Goal: Task Accomplishment & Management: Manage account settings

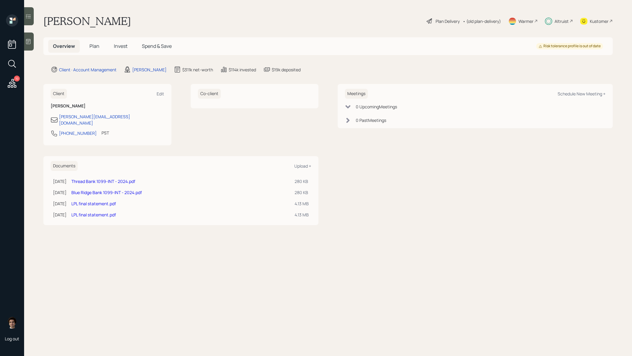
click at [85, 42] on h5 "Plan" at bounding box center [95, 46] width 20 height 13
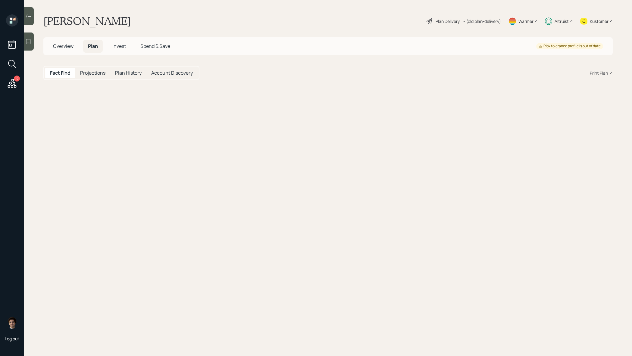
click at [89, 43] on span "Plan" at bounding box center [93, 46] width 10 height 7
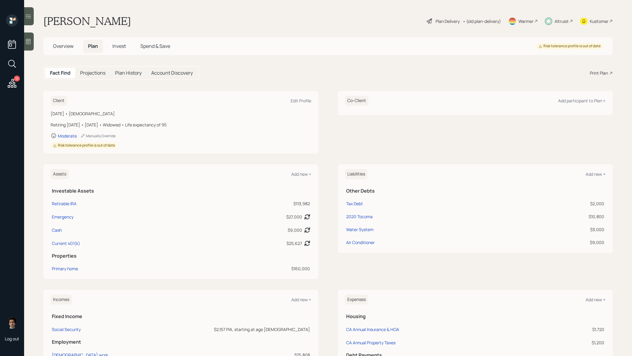
click at [445, 22] on div "Plan Delivery" at bounding box center [447, 21] width 24 height 6
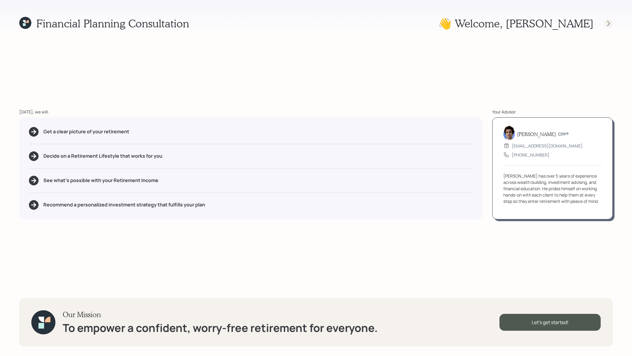
click at [606, 25] on icon at bounding box center [608, 23] width 6 height 6
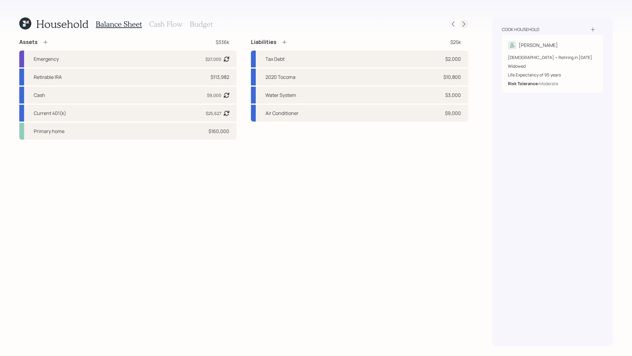
click at [467, 23] on div at bounding box center [464, 24] width 8 height 8
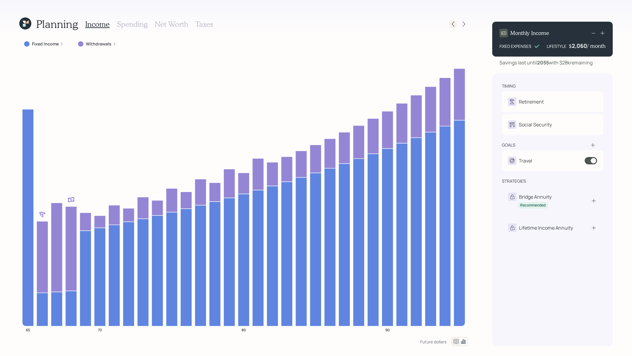
click at [453, 25] on icon at bounding box center [453, 24] width 6 height 6
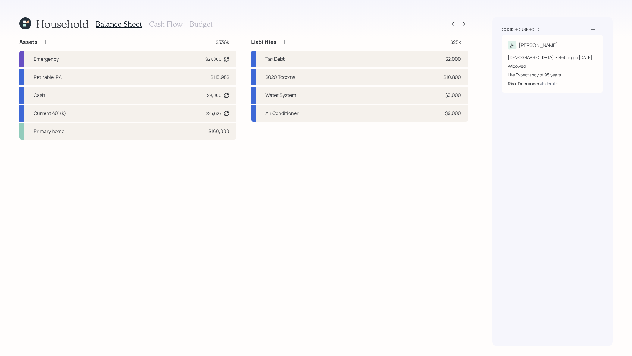
click at [161, 25] on h3 "Cash Flow" at bounding box center [165, 24] width 33 height 9
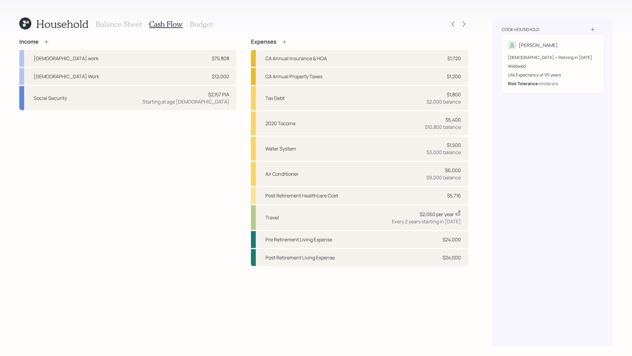
click at [463, 29] on div "Household Balance Sheet Cash Flow Budget" at bounding box center [243, 24] width 449 height 14
click at [464, 23] on icon at bounding box center [464, 24] width 6 height 6
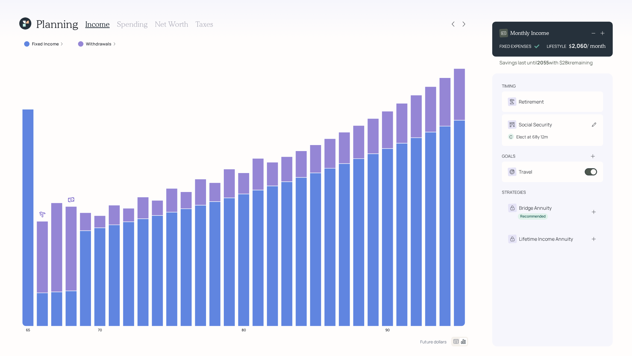
click at [543, 126] on div "Social Security" at bounding box center [535, 124] width 33 height 7
select select "12"
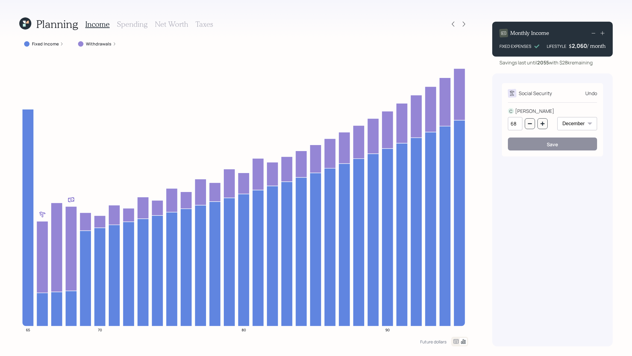
click at [598, 93] on div "Social Security Undo C [PERSON_NAME] 68 January February March April May June J…" at bounding box center [552, 119] width 101 height 73
click at [594, 96] on div "Undo" at bounding box center [591, 93] width 12 height 7
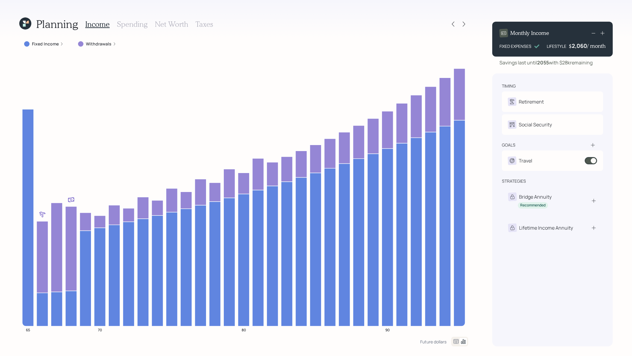
click at [580, 101] on div "Retirement" at bounding box center [552, 102] width 89 height 8
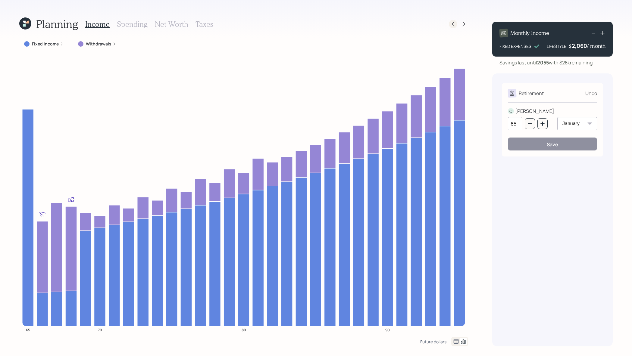
click at [453, 27] on icon at bounding box center [453, 24] width 6 height 6
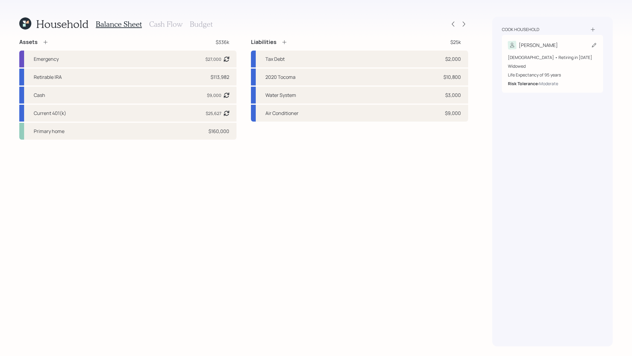
click at [559, 56] on div "[DEMOGRAPHIC_DATA] • Retiring in [DATE]" at bounding box center [552, 57] width 89 height 6
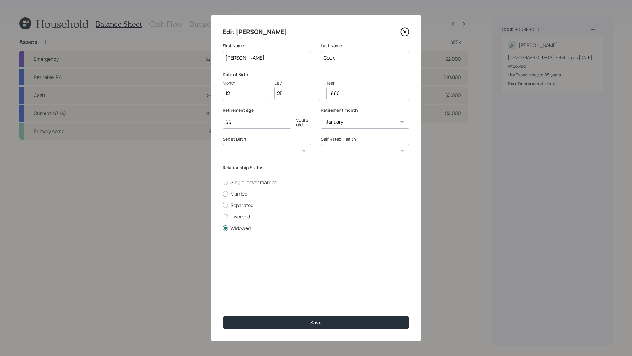
click at [410, 28] on div "Edit [PERSON_NAME] First Name [PERSON_NAME] Last Name [PERSON_NAME] Date of Bir…" at bounding box center [315, 178] width 211 height 326
click at [406, 33] on icon at bounding box center [404, 31] width 9 height 9
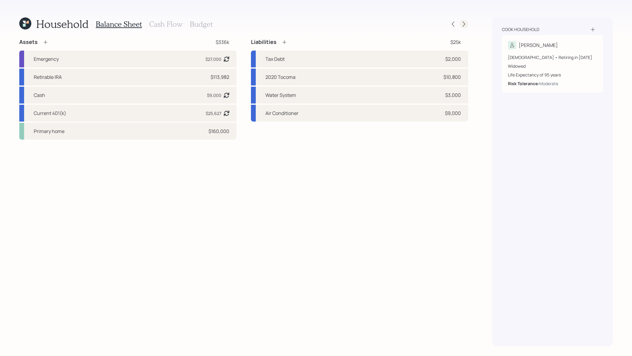
click at [464, 23] on icon at bounding box center [464, 24] width 2 height 5
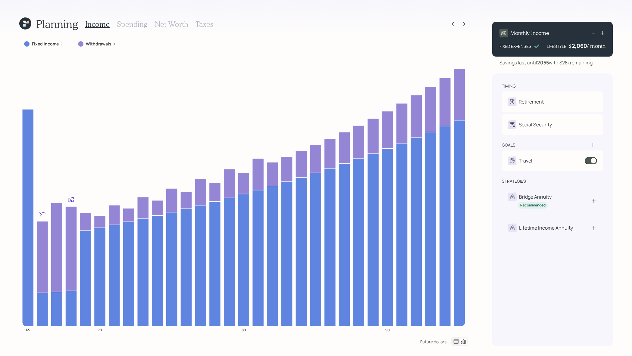
click at [43, 47] on div "Fixed Income" at bounding box center [43, 44] width 49 height 11
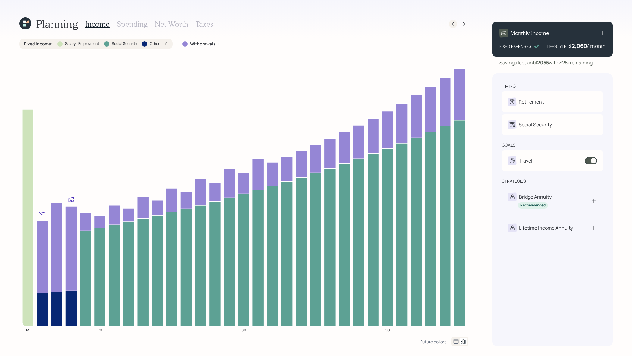
click at [450, 26] on icon at bounding box center [453, 24] width 6 height 6
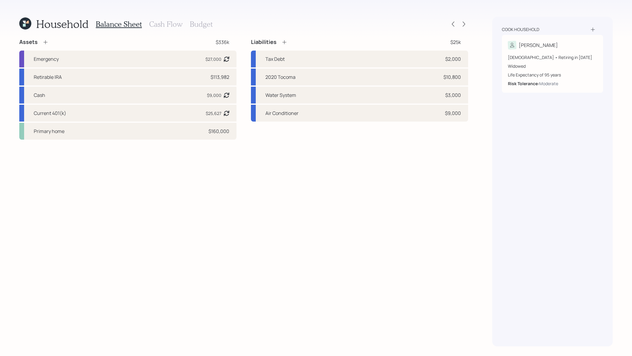
click at [177, 17] on div "Balance Sheet Cash Flow Budget" at bounding box center [154, 24] width 117 height 14
click at [177, 20] on h3 "Cash Flow" at bounding box center [165, 24] width 33 height 9
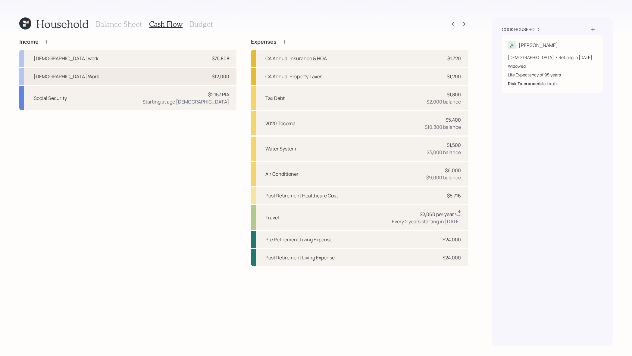
click at [206, 72] on div "[DEMOGRAPHIC_DATA] Work $12,000" at bounding box center [127, 76] width 217 height 17
select select "part_time"
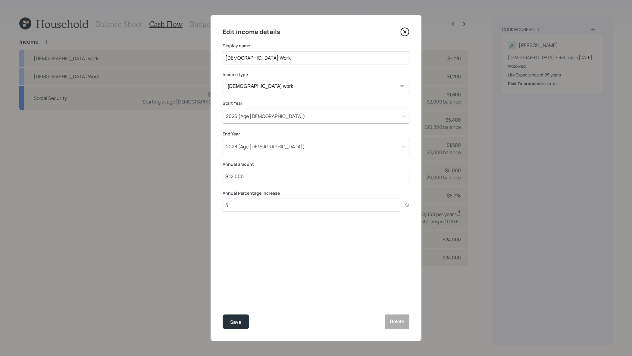
click at [406, 35] on icon at bounding box center [404, 31] width 9 height 9
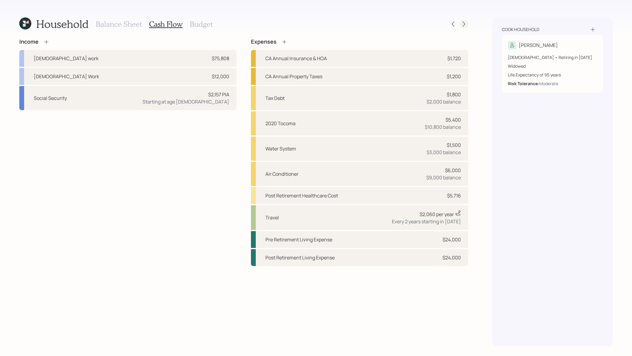
click at [466, 22] on icon at bounding box center [464, 24] width 6 height 6
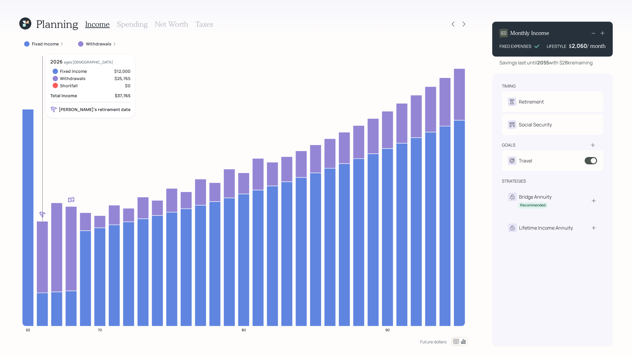
click at [46, 253] on icon at bounding box center [42, 257] width 11 height 72
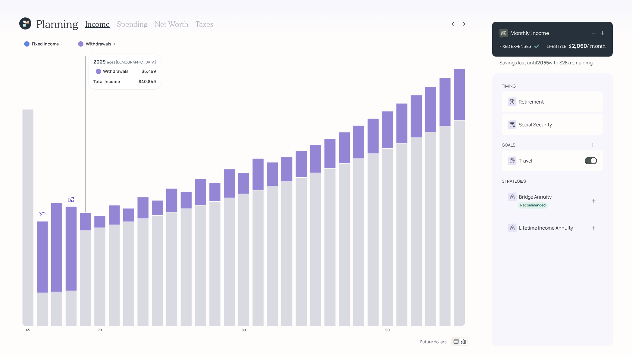
click at [80, 232] on icon at bounding box center [85, 278] width 11 height 95
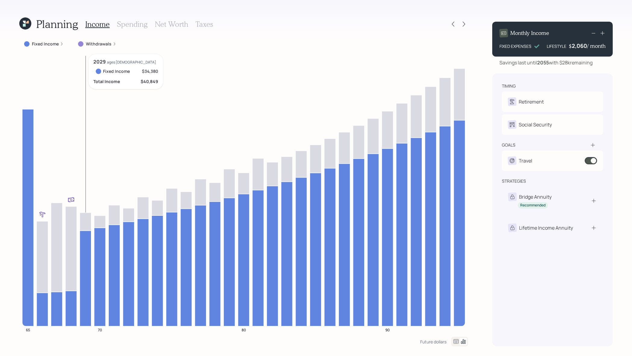
click at [81, 232] on icon at bounding box center [85, 278] width 11 height 95
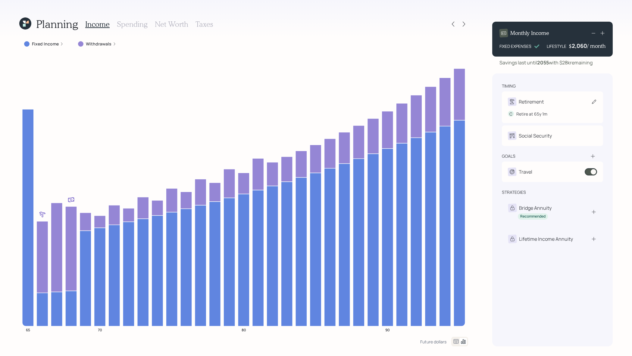
click at [532, 113] on div "Retire at 65y 1m" at bounding box center [531, 114] width 31 height 6
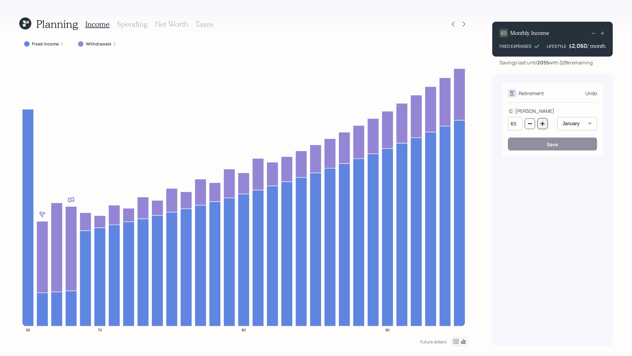
click at [545, 126] on button "button" at bounding box center [542, 123] width 10 height 11
type input "66"
click at [582, 125] on select "January February March April May June July August September October November De…" at bounding box center [577, 123] width 40 height 13
select select "12"
click at [569, 149] on button "Save" at bounding box center [552, 144] width 89 height 13
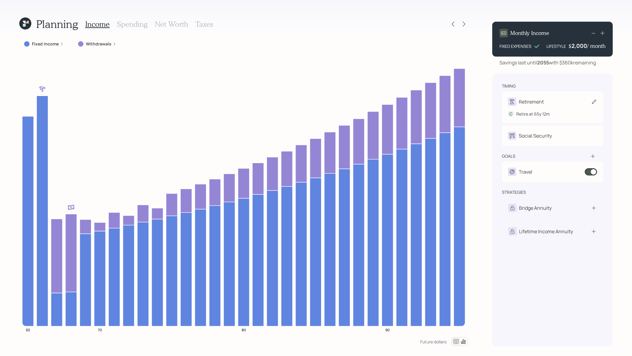
click at [549, 104] on div "Retirement" at bounding box center [552, 102] width 89 height 8
select select "12"
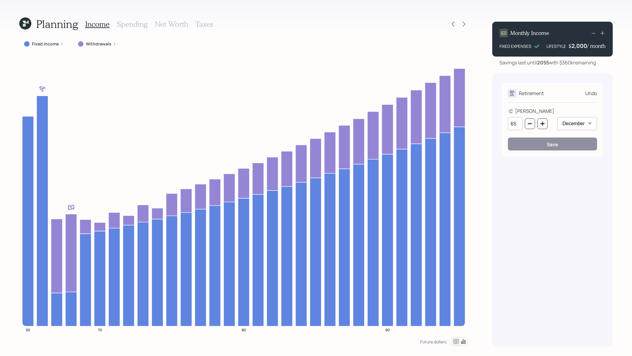
click at [516, 124] on input "65" at bounding box center [515, 123] width 14 height 13
type input "66"
click at [565, 221] on div "Retirement Undo C [PERSON_NAME] 66 January February March April May June July A…" at bounding box center [552, 209] width 120 height 273
click at [555, 139] on button "Save" at bounding box center [552, 144] width 89 height 13
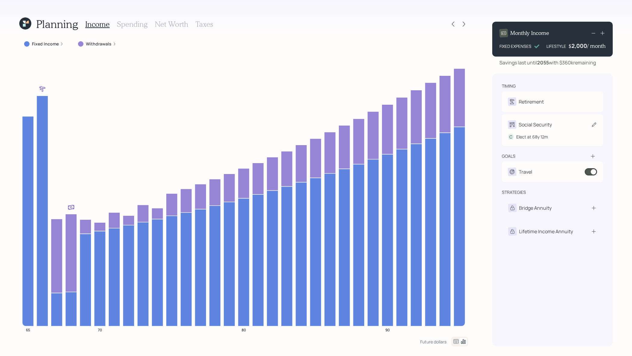
click at [559, 129] on div "C Elect at 68y 12m" at bounding box center [552, 134] width 89 height 11
select select "12"
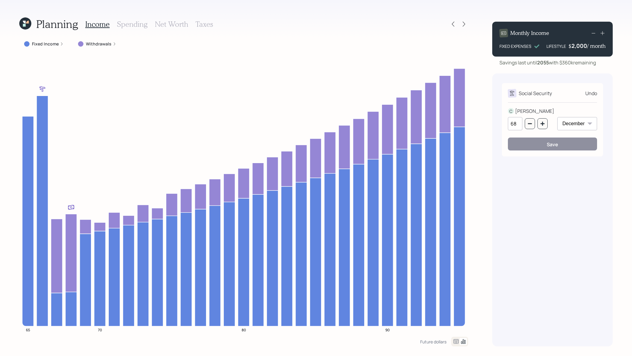
click at [550, 191] on div "Social Security Undo C [PERSON_NAME] 68 January February March April May June J…" at bounding box center [552, 209] width 120 height 273
drag, startPoint x: 550, startPoint y: 189, endPoint x: 574, endPoint y: 206, distance: 29.7
click at [574, 206] on div "Social Security Undo C [PERSON_NAME] 68 January February March April May June J…" at bounding box center [552, 209] width 120 height 273
click at [457, 27] on div at bounding box center [458, 24] width 19 height 8
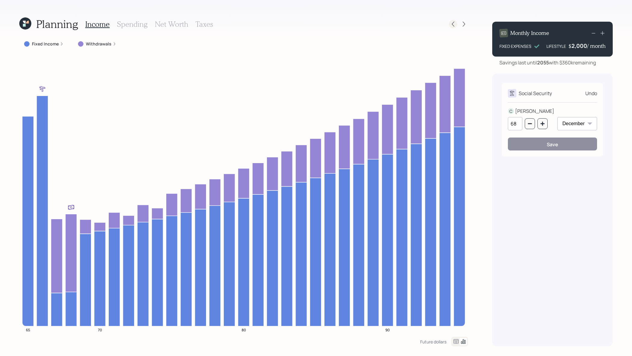
click at [456, 27] on div at bounding box center [453, 24] width 8 height 8
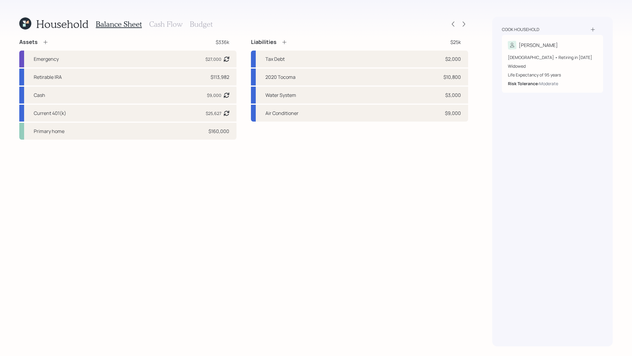
click at [463, 29] on div "Household Balance Sheet Cash Flow Budget" at bounding box center [243, 24] width 449 height 14
click at [463, 27] on div at bounding box center [464, 24] width 8 height 8
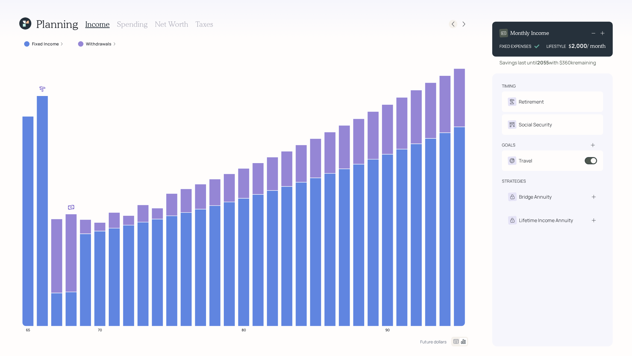
click at [453, 23] on icon at bounding box center [453, 24] width 6 height 6
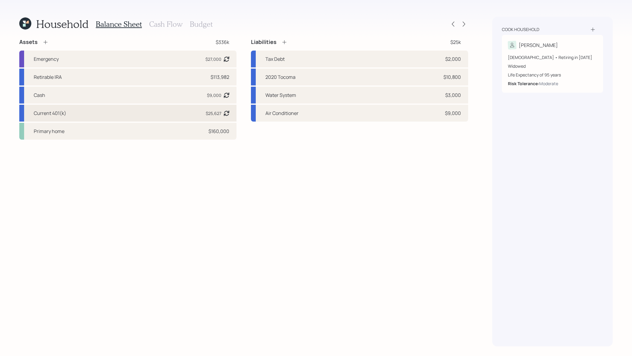
click at [167, 110] on div "Current 401(k) $25,627 Asset balance last updated on [DATE]. Last year it was e…" at bounding box center [127, 113] width 217 height 17
select select "company_sponsored"
select select "balanced"
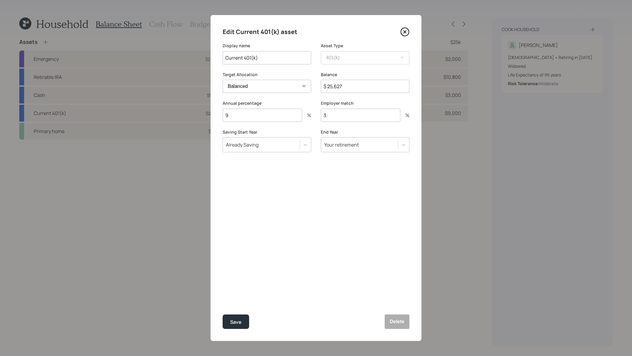
drag, startPoint x: 358, startPoint y: 86, endPoint x: 266, endPoint y: 86, distance: 91.5
click at [266, 86] on div "Target Allocation Cash Conservative Balanced Aggressive Balance $ 25,627" at bounding box center [316, 86] width 187 height 29
type input "$ 45,000"
click at [234, 111] on input "9" at bounding box center [262, 115] width 79 height 13
drag, startPoint x: 234, startPoint y: 113, endPoint x: 213, endPoint y: 110, distance: 21.3
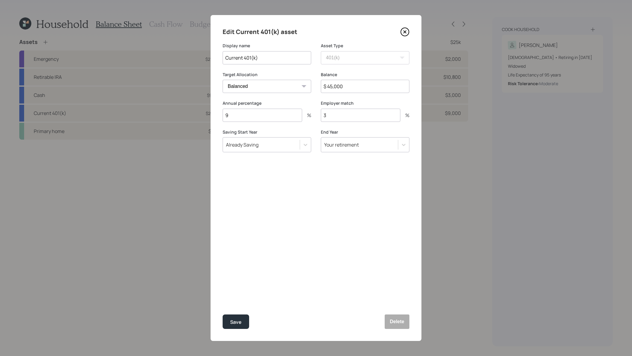
click at [213, 110] on div "Edit Current 401(k) asset Display name Current 401(k) Asset Type SEP [PERSON_NA…" at bounding box center [315, 178] width 211 height 326
type input "11"
drag, startPoint x: 335, startPoint y: 115, endPoint x: 304, endPoint y: 110, distance: 31.1
click at [304, 111] on div "Annual percentage 11 % Employer match 3 %" at bounding box center [316, 114] width 187 height 29
type input "4"
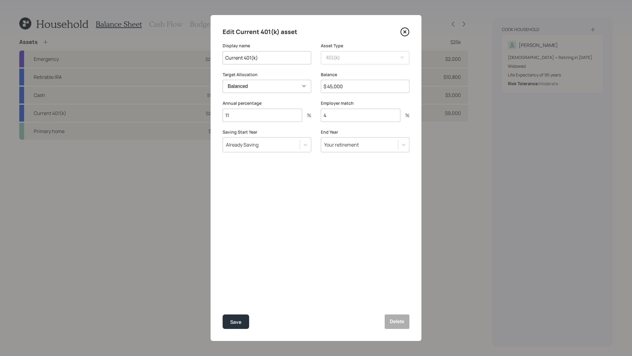
click at [223, 315] on button "Save" at bounding box center [236, 322] width 26 height 14
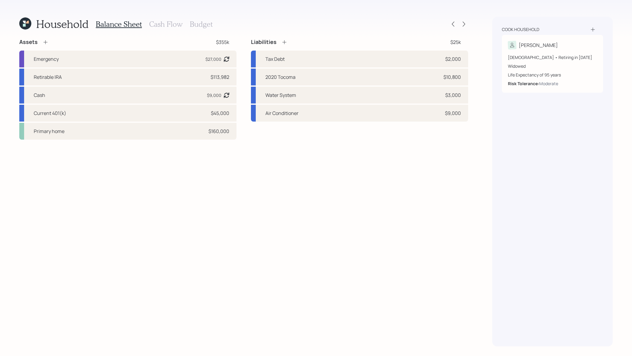
click at [24, 24] on icon at bounding box center [24, 25] width 3 height 3
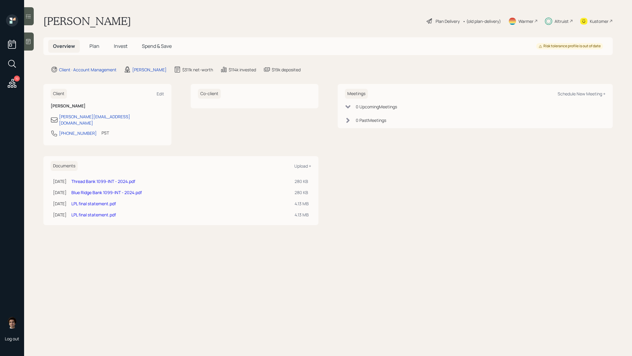
click at [156, 45] on span "Spend & Save" at bounding box center [157, 46] width 30 height 7
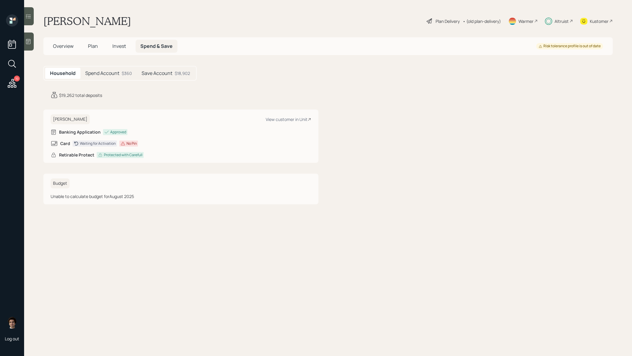
click at [170, 79] on div "Household Spend Account $360 Save Account $18,902" at bounding box center [119, 73] width 153 height 15
click at [171, 76] on h5 "Save Account" at bounding box center [157, 73] width 31 height 6
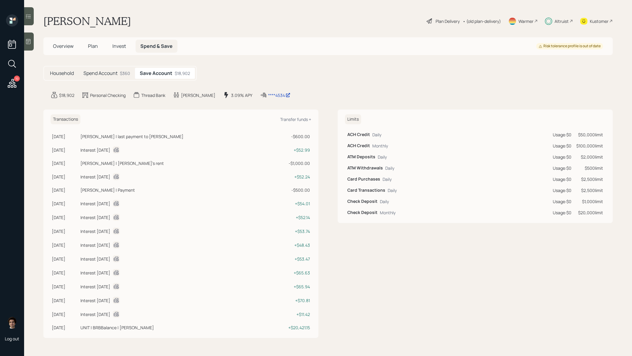
click at [94, 45] on span "Plan" at bounding box center [93, 46] width 10 height 7
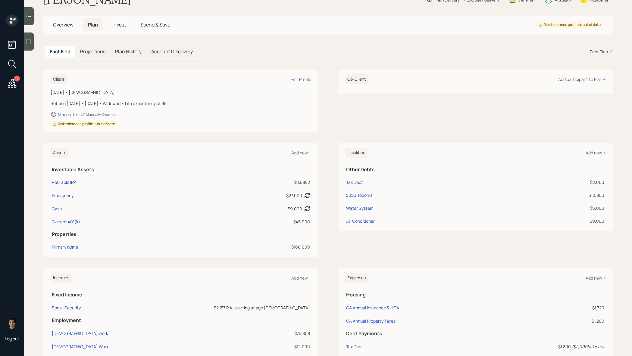
scroll to position [23, 0]
click at [69, 198] on td "Emergency" at bounding box center [121, 192] width 141 height 13
click at [69, 196] on div "Emergency" at bounding box center [63, 194] width 22 height 6
select select "emergency_fund"
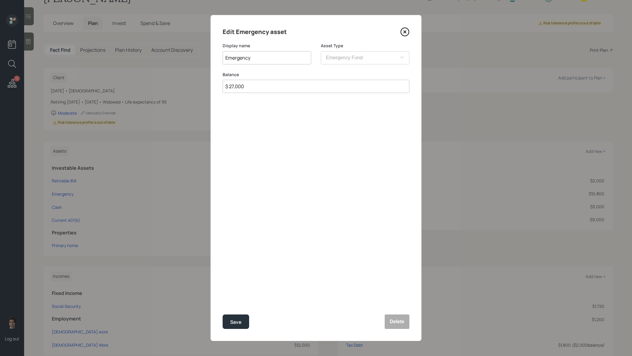
drag, startPoint x: 263, startPoint y: 82, endPoint x: 337, endPoint y: 86, distance: 74.5
click at [337, 86] on input "$ 27,000" at bounding box center [316, 86] width 187 height 13
type input "$ 19,000"
click at [223, 315] on button "Save" at bounding box center [236, 322] width 26 height 14
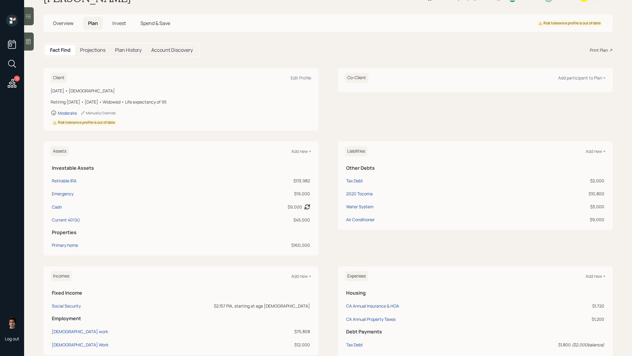
click at [62, 206] on div "Cash" at bounding box center [123, 207] width 142 height 6
click at [61, 208] on div "Cash" at bounding box center [57, 207] width 10 height 6
select select "taxable"
select select "balanced"
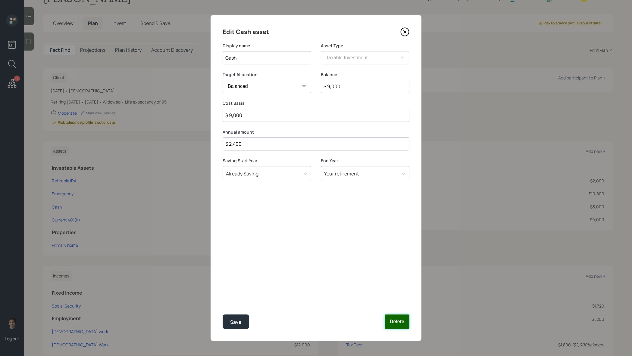
click at [404, 320] on button "Delete" at bounding box center [397, 322] width 25 height 14
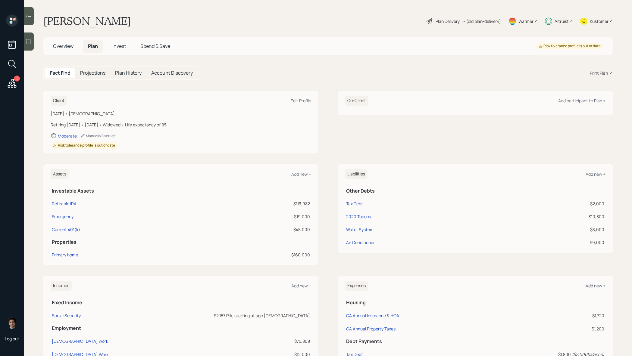
click at [444, 20] on div "Plan Delivery" at bounding box center [447, 21] width 24 height 6
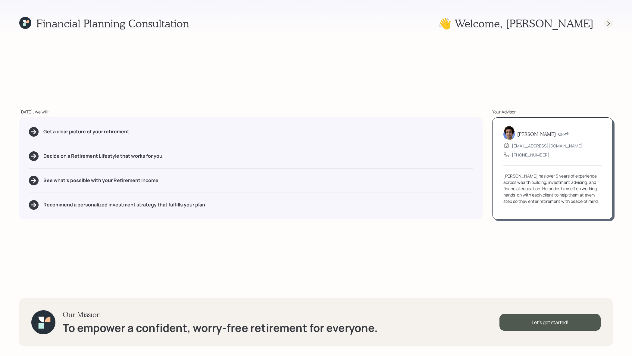
click at [607, 21] on icon at bounding box center [608, 23] width 6 height 6
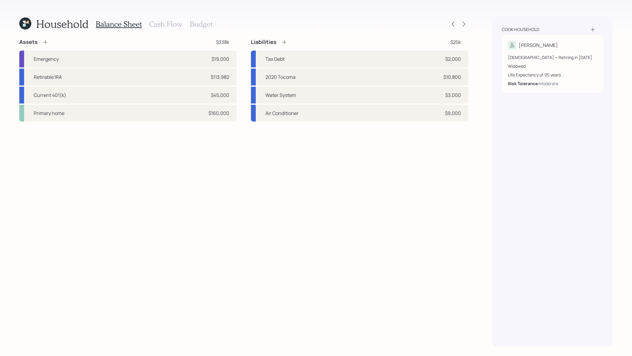
click at [468, 25] on div at bounding box center [458, 24] width 19 height 8
click at [467, 25] on div at bounding box center [464, 24] width 8 height 8
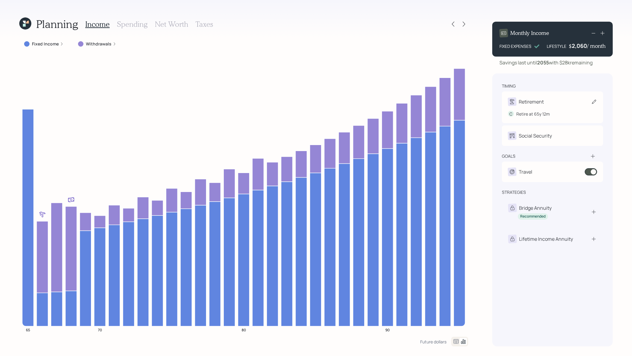
click at [544, 107] on div "C Retire at 65y 12m" at bounding box center [552, 111] width 89 height 11
select select "12"
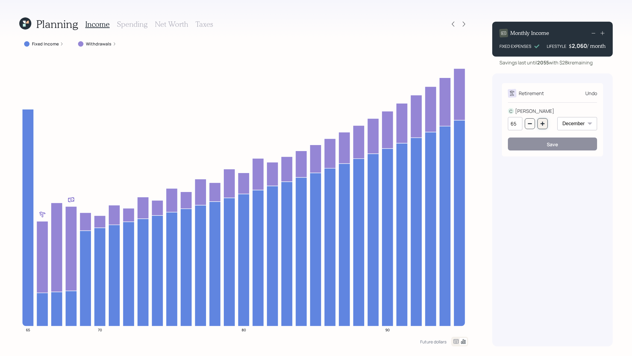
click at [545, 123] on button "button" at bounding box center [542, 123] width 10 height 11
type input "66"
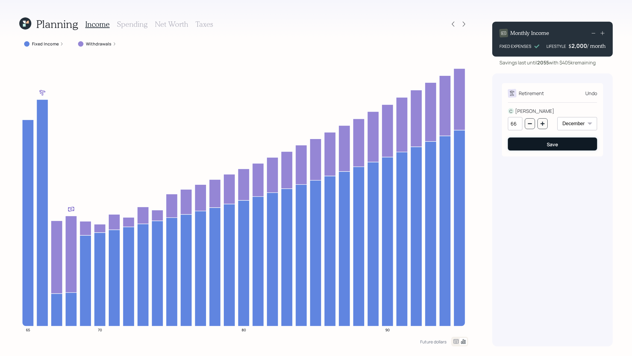
click at [557, 146] on div "Save" at bounding box center [552, 144] width 11 height 7
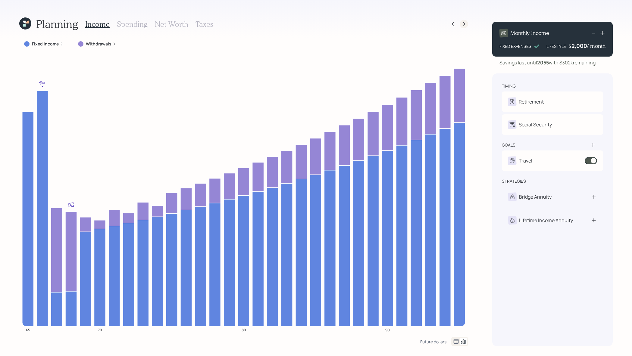
click at [464, 27] on icon at bounding box center [464, 24] width 6 height 6
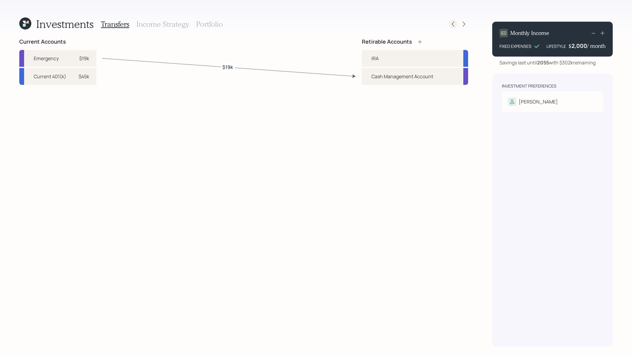
click at [454, 25] on icon at bounding box center [453, 24] width 6 height 6
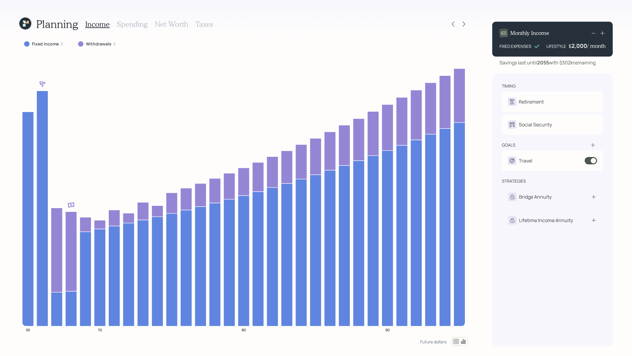
click at [136, 28] on h3 "Spending" at bounding box center [132, 24] width 31 height 9
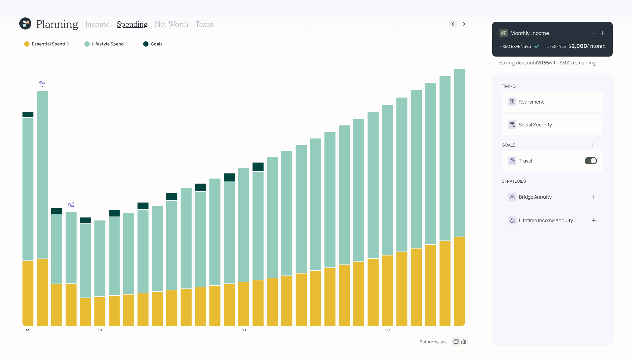
click at [456, 26] on div at bounding box center [453, 24] width 8 height 8
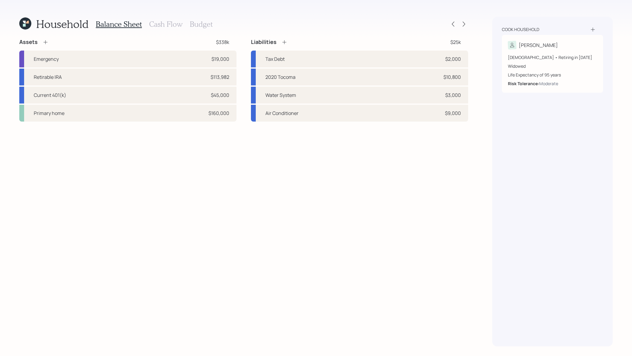
click at [17, 25] on div "Household Balance Sheet Cash Flow Budget Assets $338k Emergency $19,000 Retirab…" at bounding box center [316, 178] width 632 height 356
click at [17, 26] on div "Household Balance Sheet Cash Flow Budget Assets $338k Emergency $19,000 Retirab…" at bounding box center [316, 178] width 632 height 356
click at [19, 26] on icon at bounding box center [25, 23] width 12 height 12
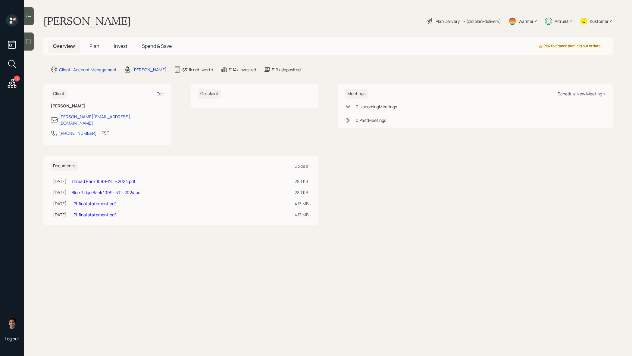
click at [572, 95] on div "Schedule New Meeting +" at bounding box center [581, 94] width 48 height 6
select select "59554aeb-d739-4552-90b9-0d27d70b4bf7"
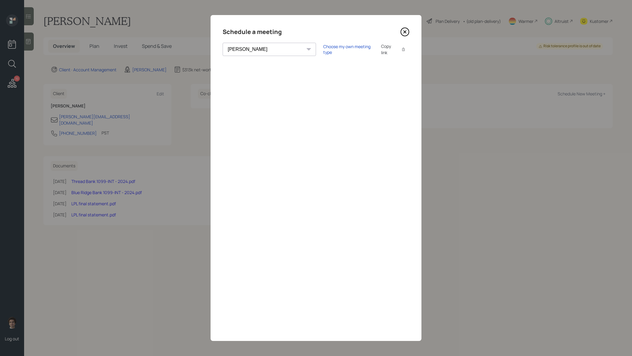
click at [408, 29] on icon at bounding box center [404, 31] width 9 height 9
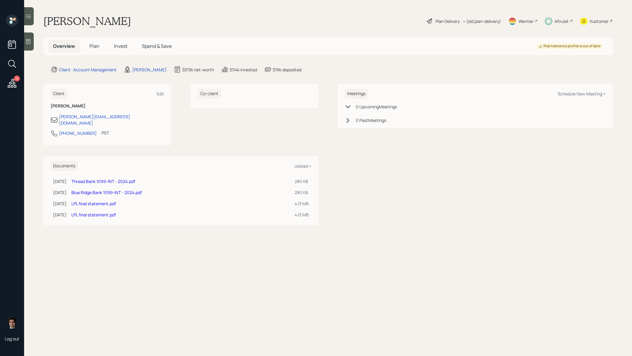
click at [94, 43] on span "Plan" at bounding box center [94, 46] width 10 height 7
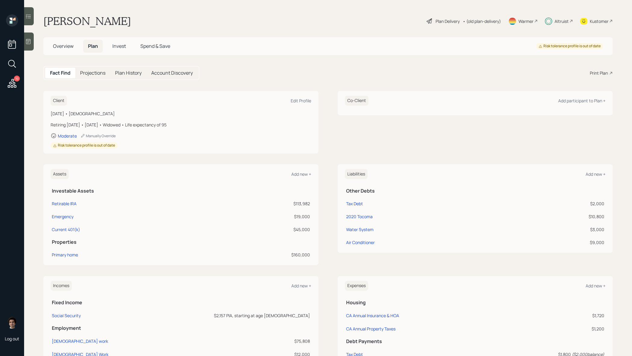
click at [429, 23] on icon at bounding box center [429, 20] width 7 height 7
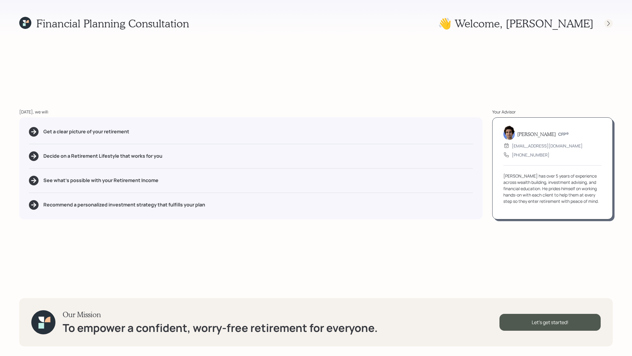
click at [608, 25] on icon at bounding box center [608, 23] width 6 height 6
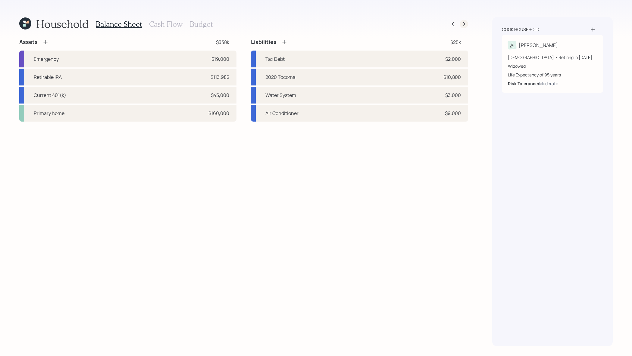
click at [463, 22] on icon at bounding box center [464, 24] width 6 height 6
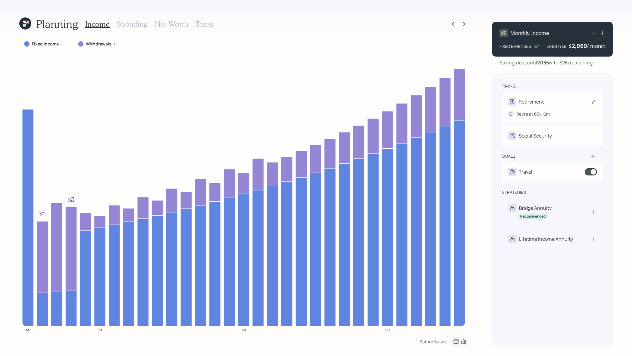
click at [532, 98] on div "Retirement" at bounding box center [531, 101] width 25 height 7
select select "12"
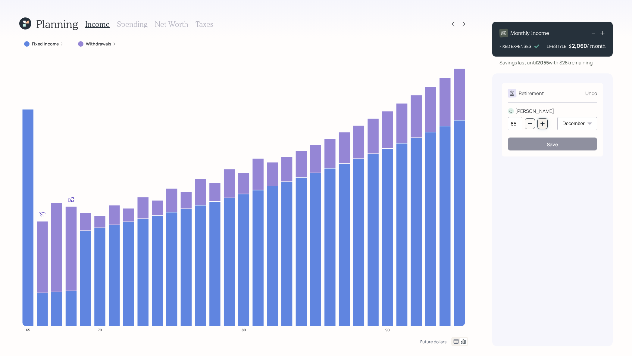
click at [546, 123] on button "button" at bounding box center [542, 123] width 10 height 11
type input "66"
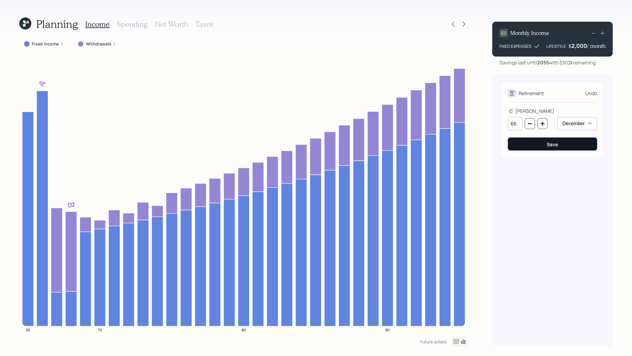
click at [579, 139] on button "Save" at bounding box center [552, 144] width 89 height 13
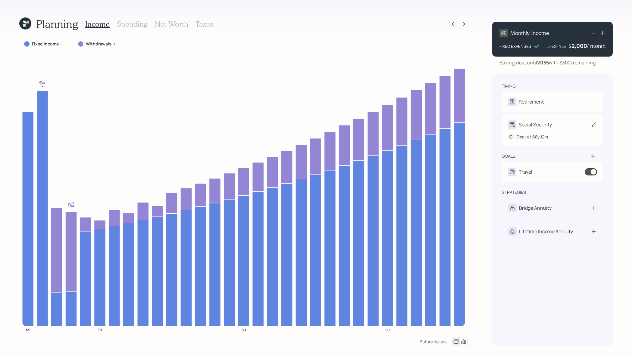
click at [532, 135] on div "Elect at 68y 12m" at bounding box center [532, 137] width 32 height 6
select select "12"
